Goal: Transaction & Acquisition: Purchase product/service

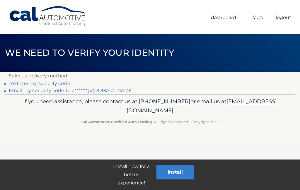
click at [99, 90] on link "Email my security code to e*******@[DOMAIN_NAME]" at bounding box center [71, 91] width 125 height 6
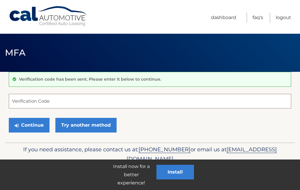
click at [78, 102] on input "Verification Code" at bounding box center [150, 101] width 283 height 15
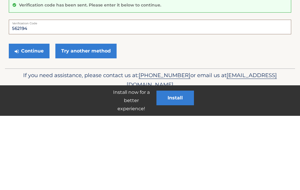
type input "562194"
click at [34, 118] on button "Continue" at bounding box center [29, 125] width 41 height 15
click at [30, 125] on button "Continue" at bounding box center [29, 125] width 41 height 15
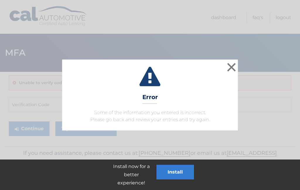
click at [231, 70] on button "×" at bounding box center [232, 67] width 12 height 12
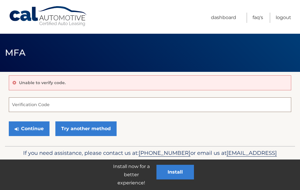
click at [44, 106] on input "Verification Code" at bounding box center [150, 104] width 283 height 15
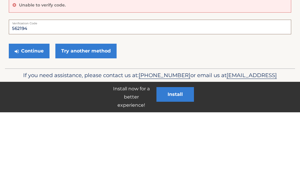
type input "562194"
click at [31, 121] on button "Continue" at bounding box center [29, 128] width 41 height 15
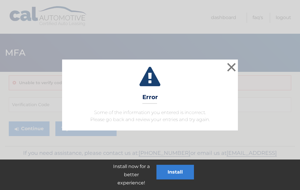
click at [233, 67] on button "×" at bounding box center [232, 67] width 12 height 12
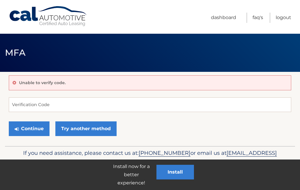
click at [100, 130] on link "Try another method" at bounding box center [85, 128] width 61 height 15
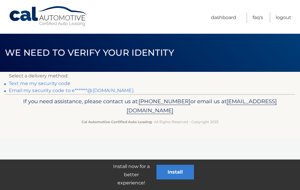
click at [104, 89] on link "Email my security code to e*******@yahoo.com" at bounding box center [71, 91] width 125 height 6
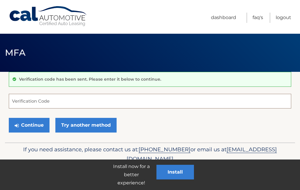
click at [87, 102] on input "Verification Code" at bounding box center [150, 101] width 283 height 15
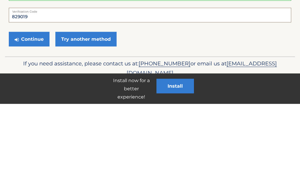
type input "829019"
click at [30, 118] on button "Continue" at bounding box center [29, 125] width 41 height 15
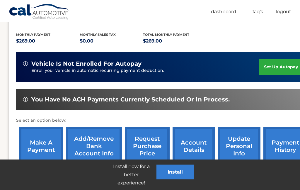
scroll to position [140, 0]
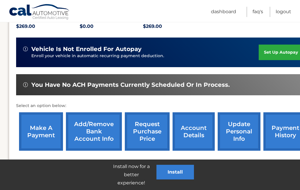
click at [193, 129] on link "account details" at bounding box center [194, 131] width 42 height 38
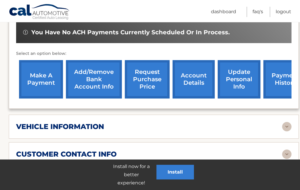
scroll to position [200, 0]
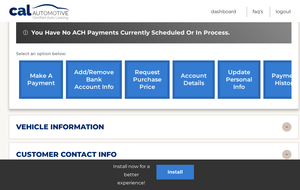
click at [42, 69] on link "make a payment" at bounding box center [41, 79] width 44 height 38
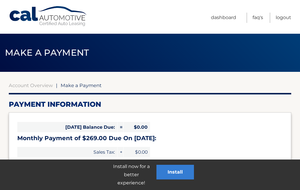
select select "NDM1MmFjOTItOGZhNC00ODU1LWFjOGEtMjNiMjg1MWNkMzYy"
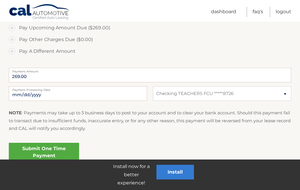
scroll to position [204, 0]
click at [118, 93] on input "[DATE]" at bounding box center [78, 93] width 138 height 15
type input "[DATE]"
click at [55, 152] on link "Submit One Time Payment" at bounding box center [44, 152] width 70 height 19
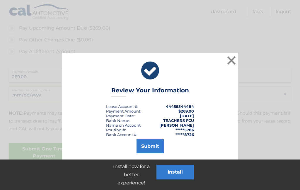
click at [148, 152] on button "Submit" at bounding box center [150, 146] width 27 height 14
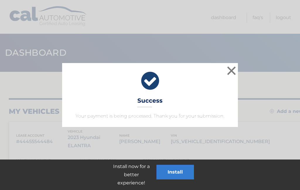
click at [235, 74] on button "×" at bounding box center [232, 71] width 12 height 12
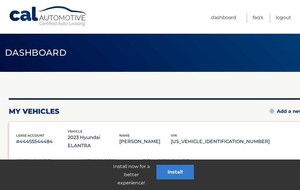
click at [280, 21] on link "Logout" at bounding box center [284, 18] width 16 height 10
